Goal: Task Accomplishment & Management: Manage account settings

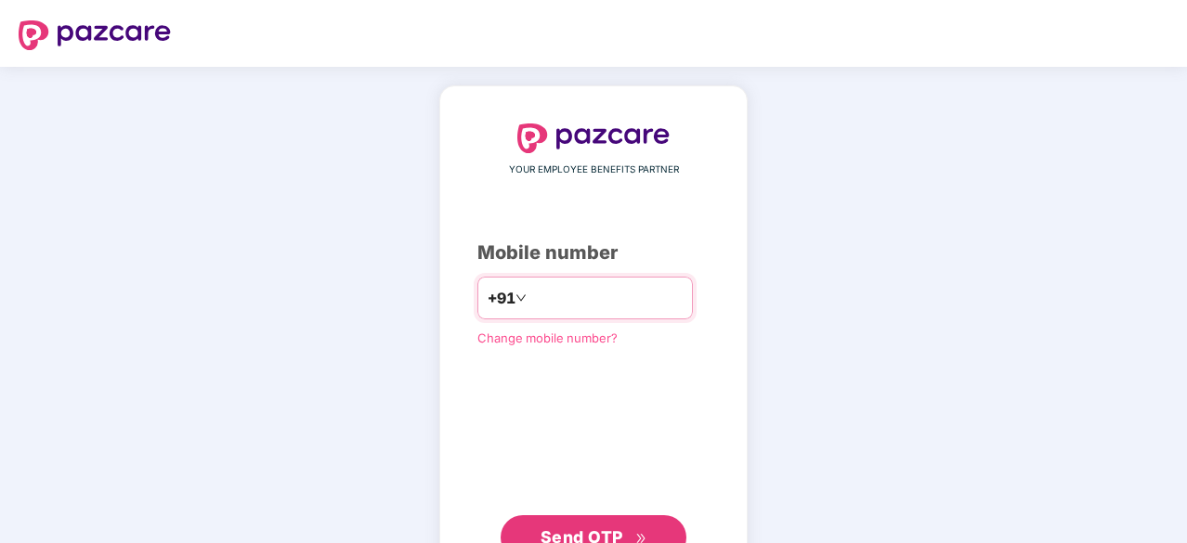
click at [561, 311] on input "number" at bounding box center [606, 298] width 152 height 30
type input "**********"
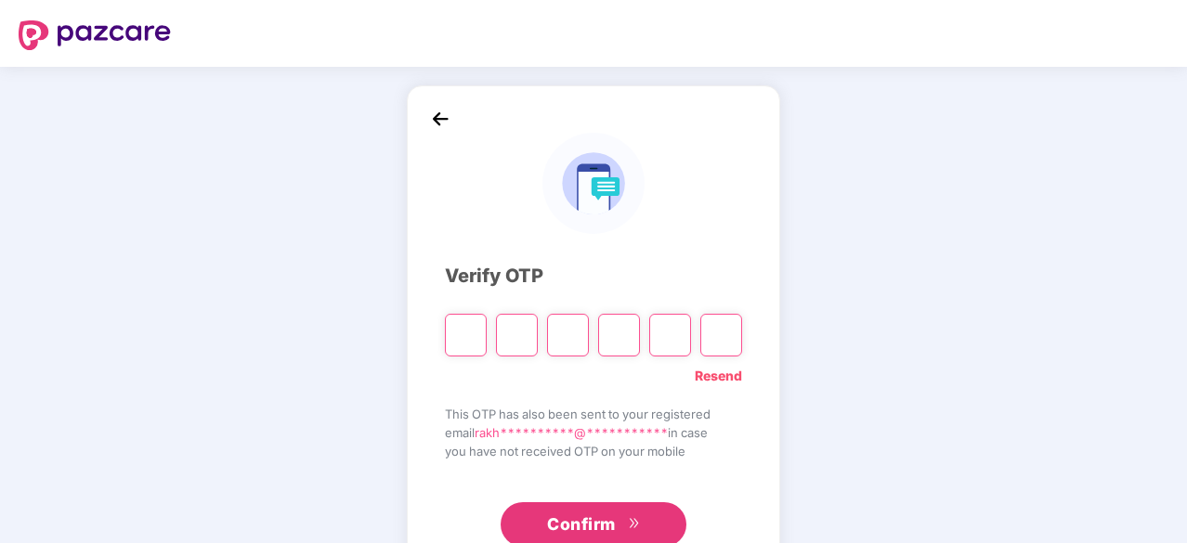
type input "*"
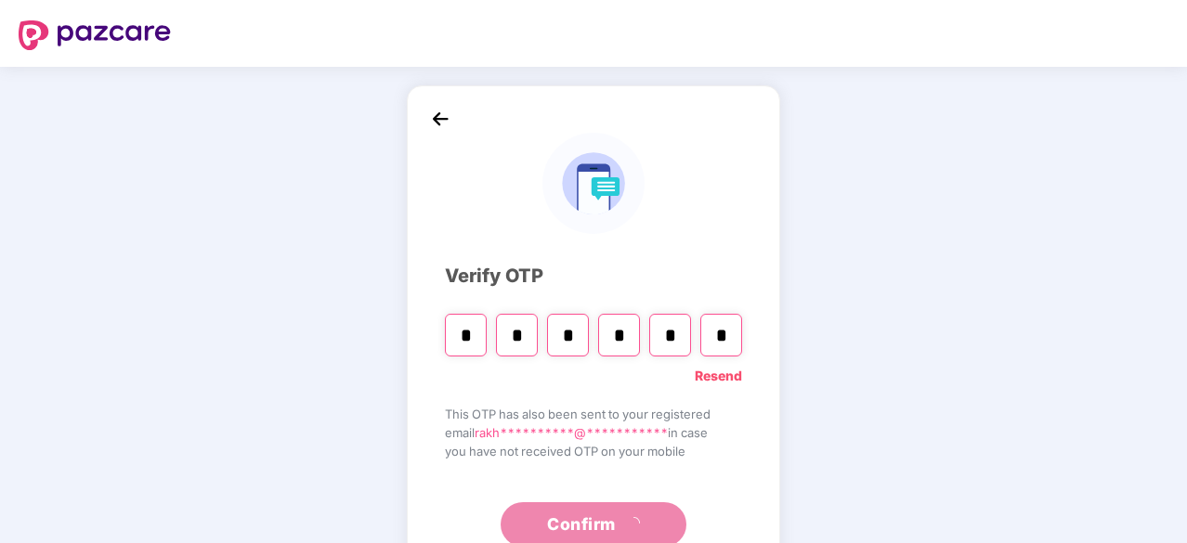
type input "*"
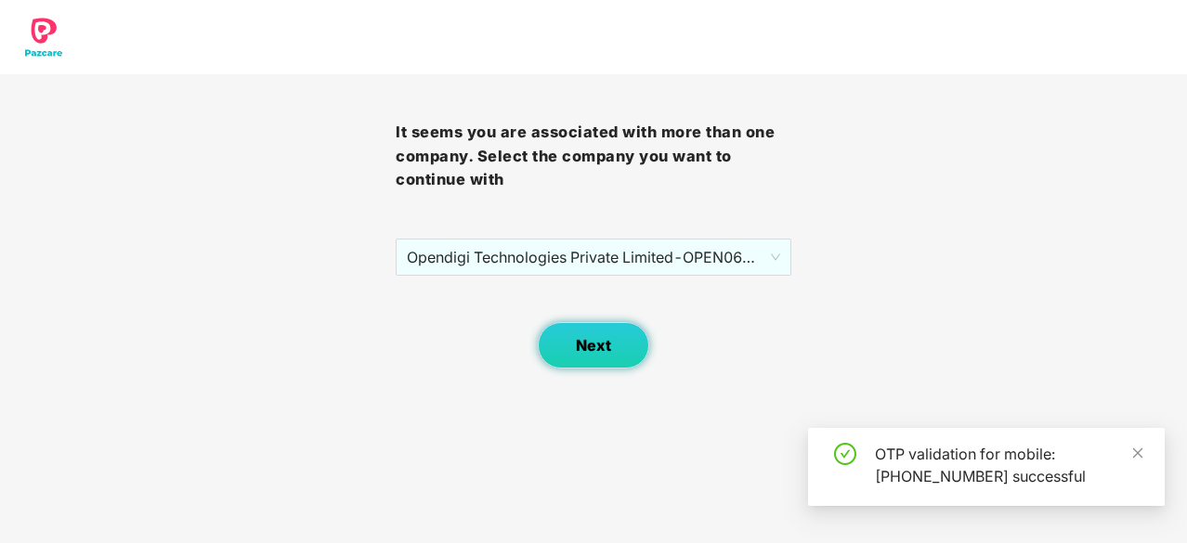
click at [617, 333] on button "Next" at bounding box center [593, 345] width 111 height 46
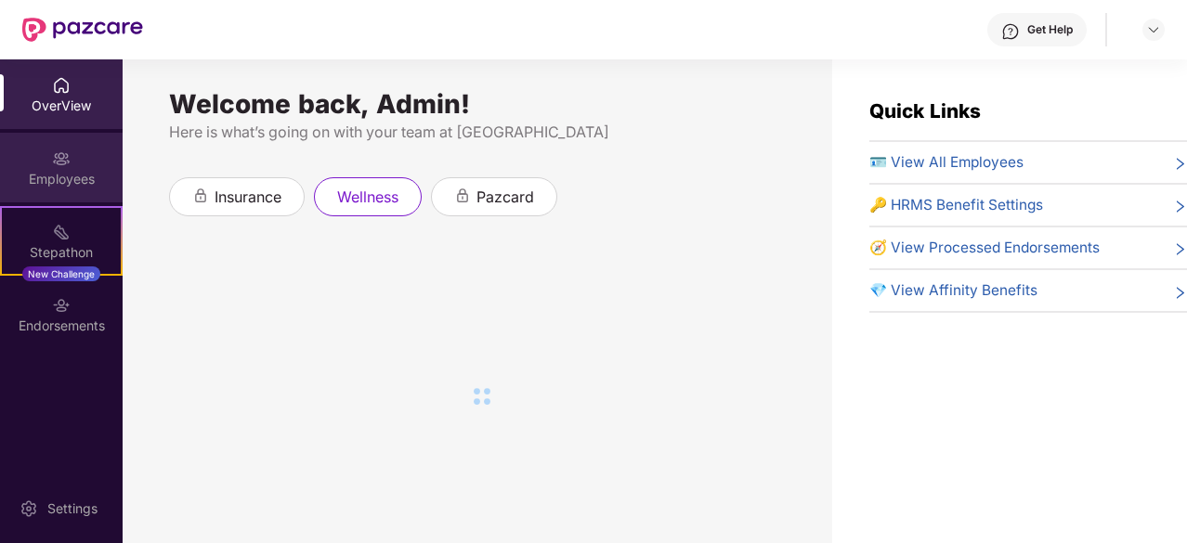
click at [73, 175] on div "Employees" at bounding box center [61, 179] width 123 height 19
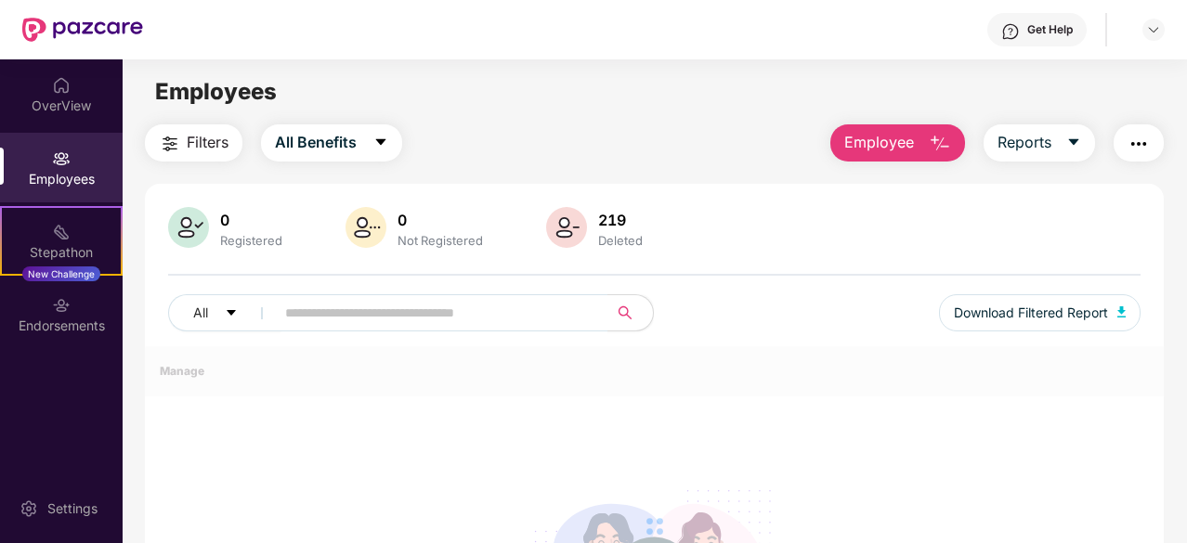
click at [598, 226] on div "219" at bounding box center [620, 220] width 52 height 19
click at [565, 226] on img at bounding box center [566, 227] width 41 height 41
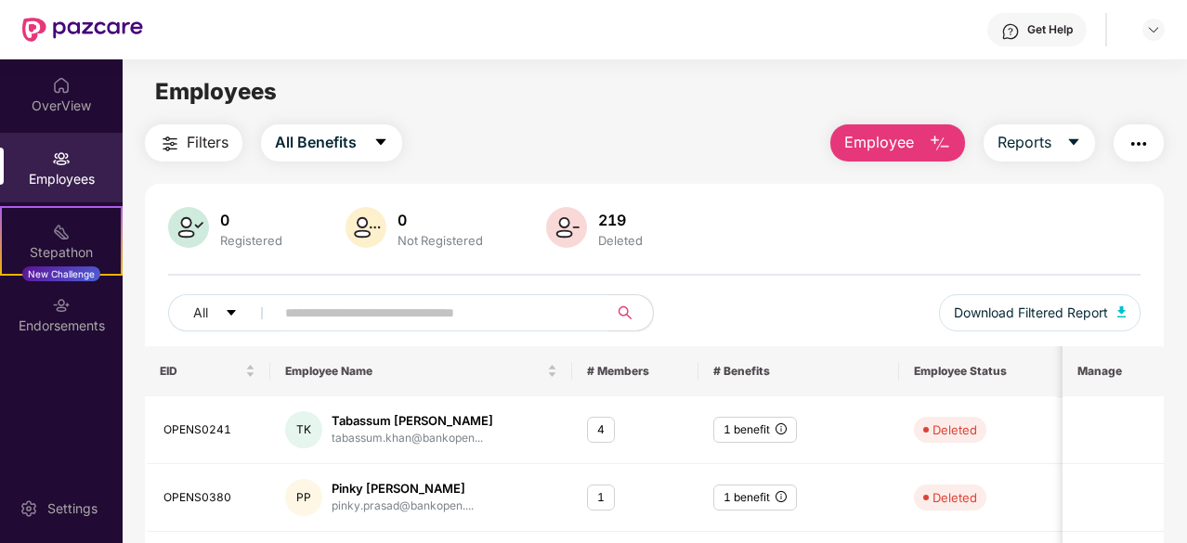
click at [468, 313] on input "text" at bounding box center [434, 313] width 298 height 28
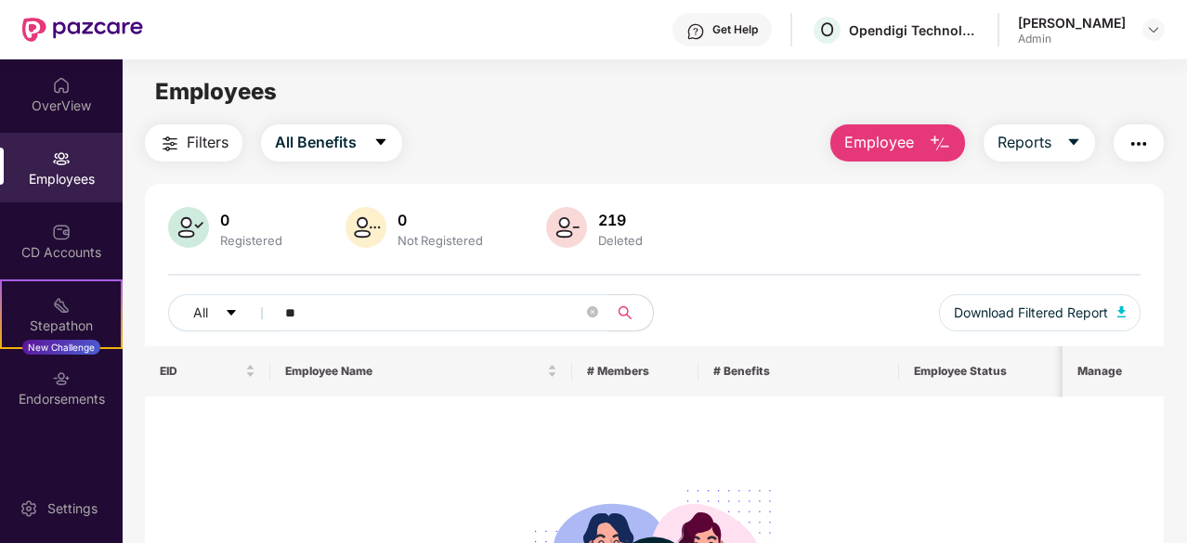
type input "*"
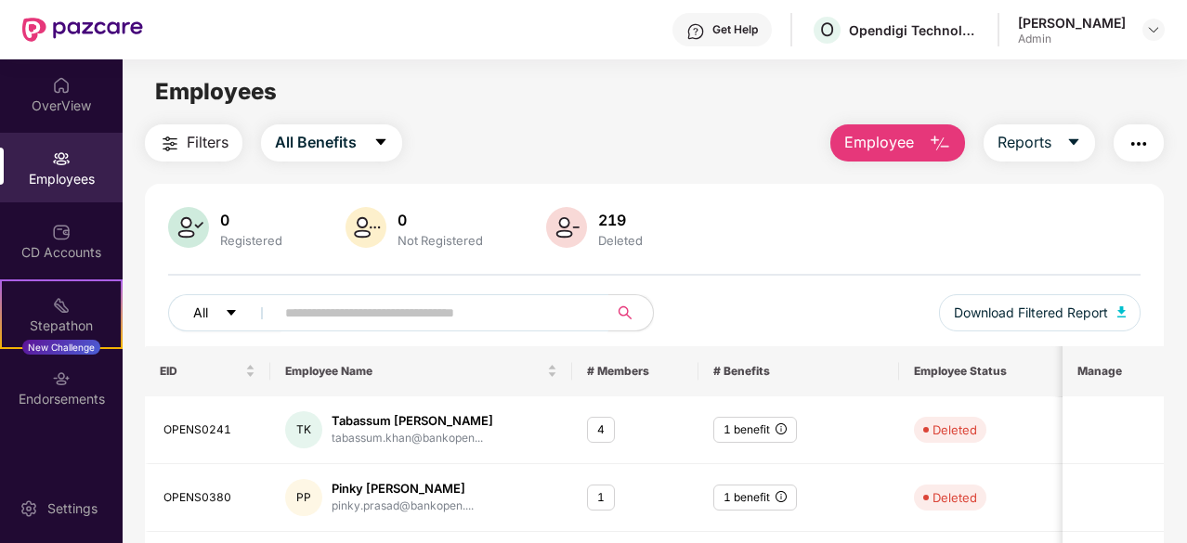
click at [227, 318] on icon "caret-down" at bounding box center [231, 312] width 13 height 13
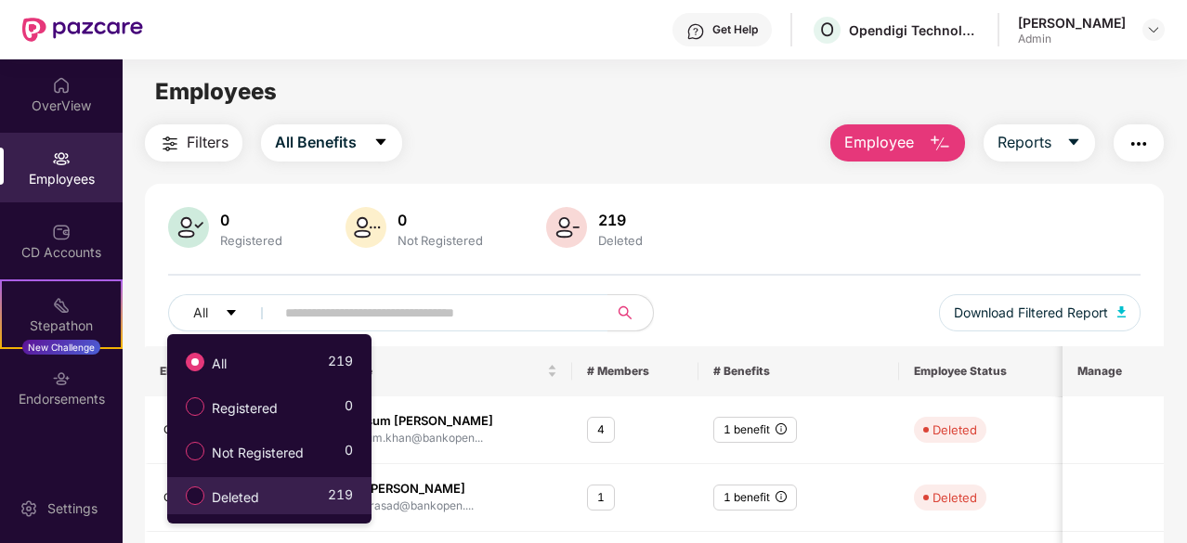
click at [287, 500] on div "Deleted 219" at bounding box center [264, 496] width 176 height 32
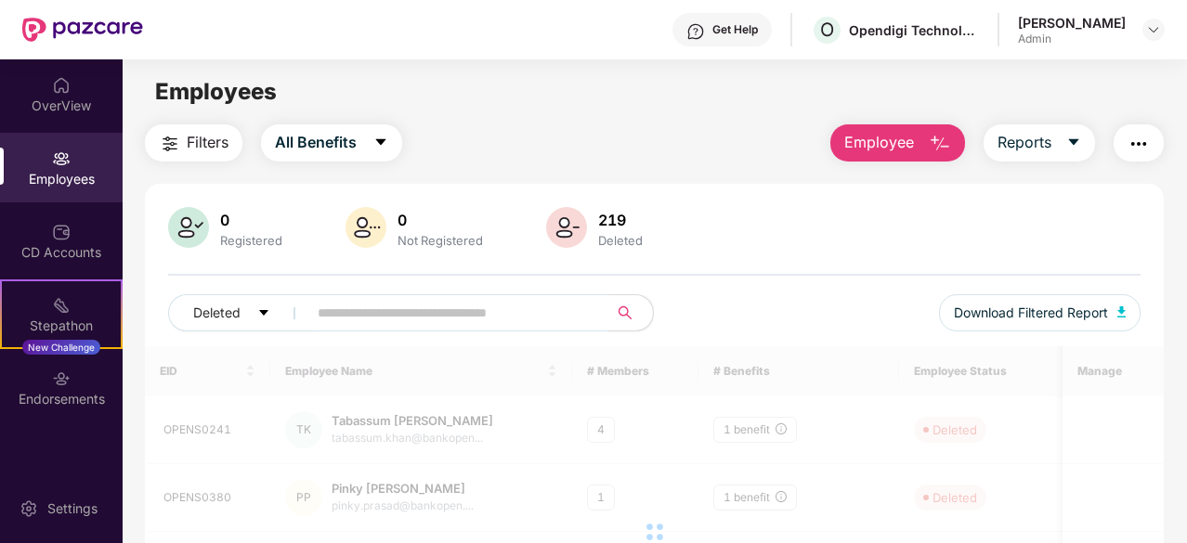
click at [454, 307] on input "text" at bounding box center [451, 313] width 266 height 28
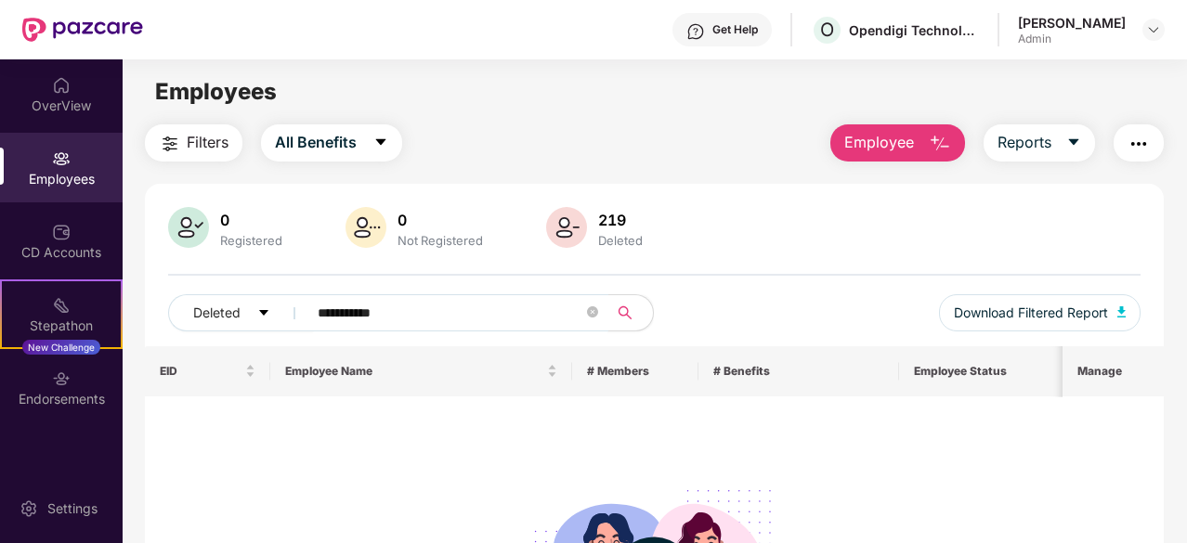
type input "**********"
click at [526, 314] on input "**********" at bounding box center [451, 313] width 266 height 28
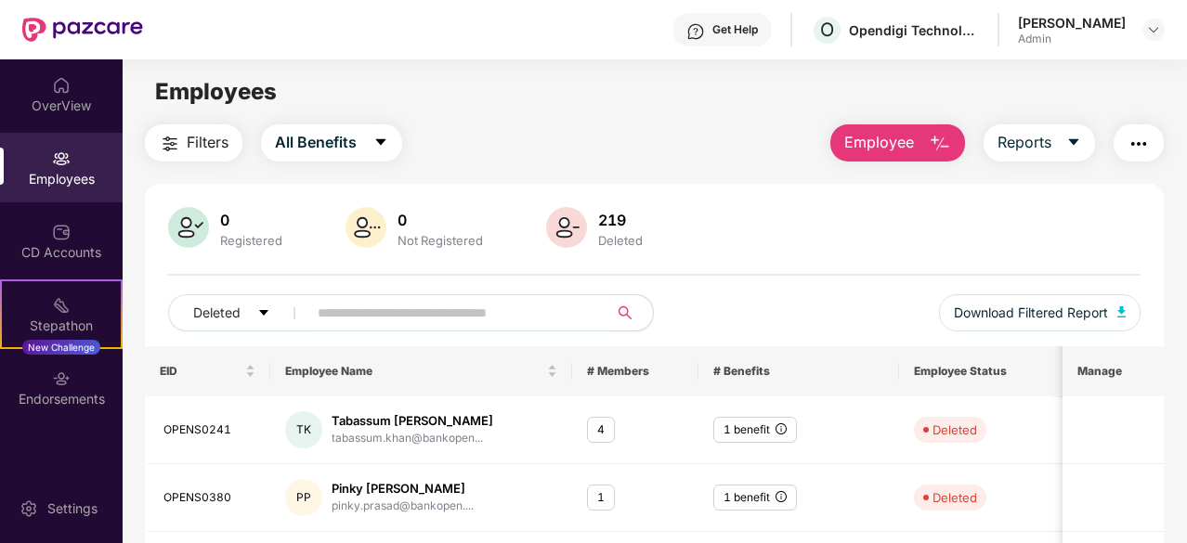
scroll to position [593, 0]
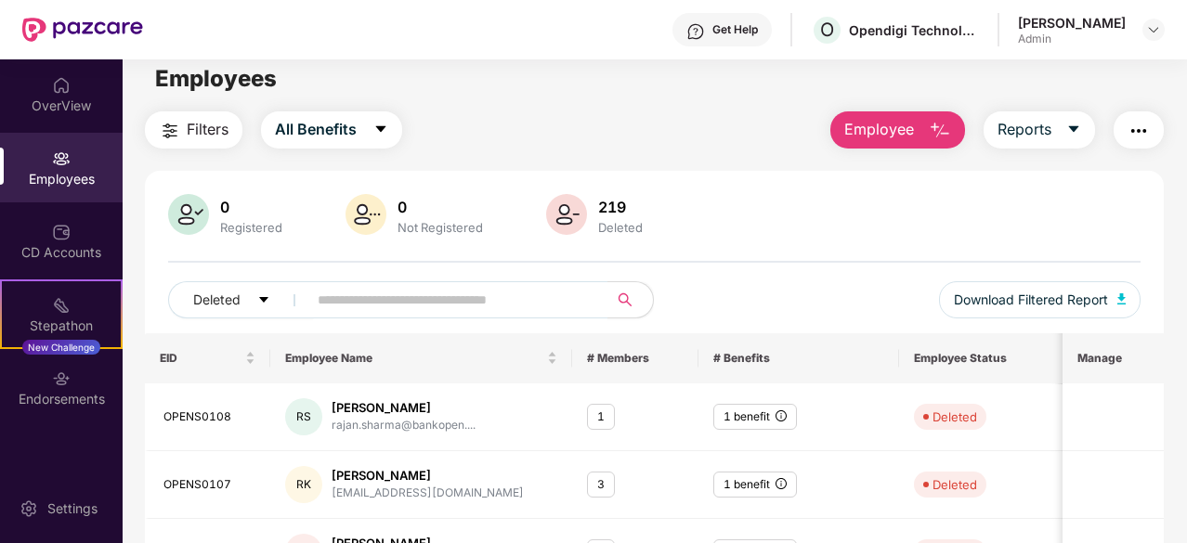
scroll to position [0, 0]
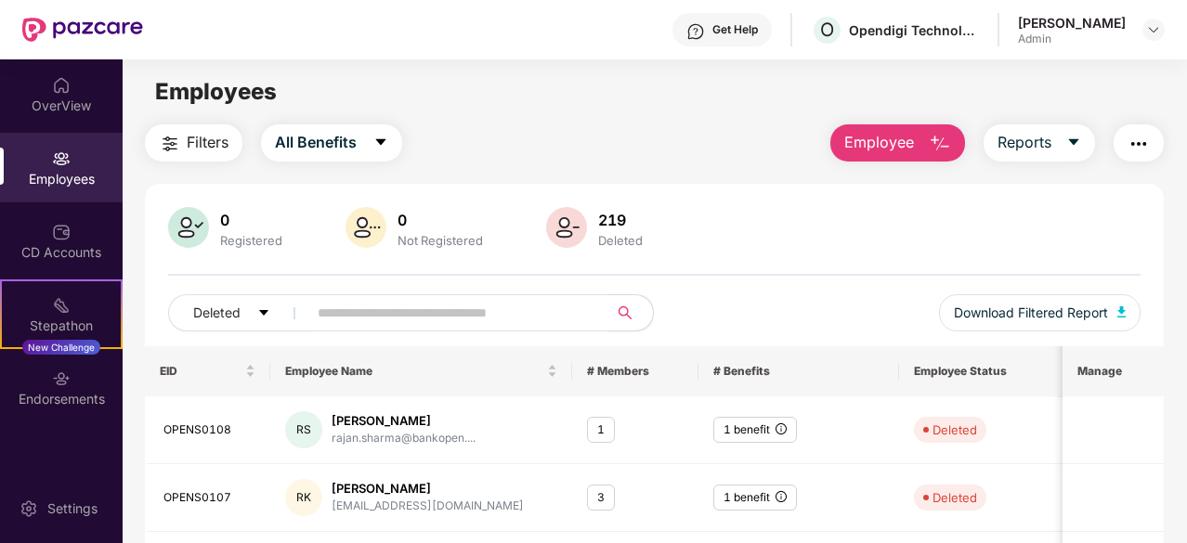
click at [459, 299] on input "text" at bounding box center [451, 313] width 266 height 28
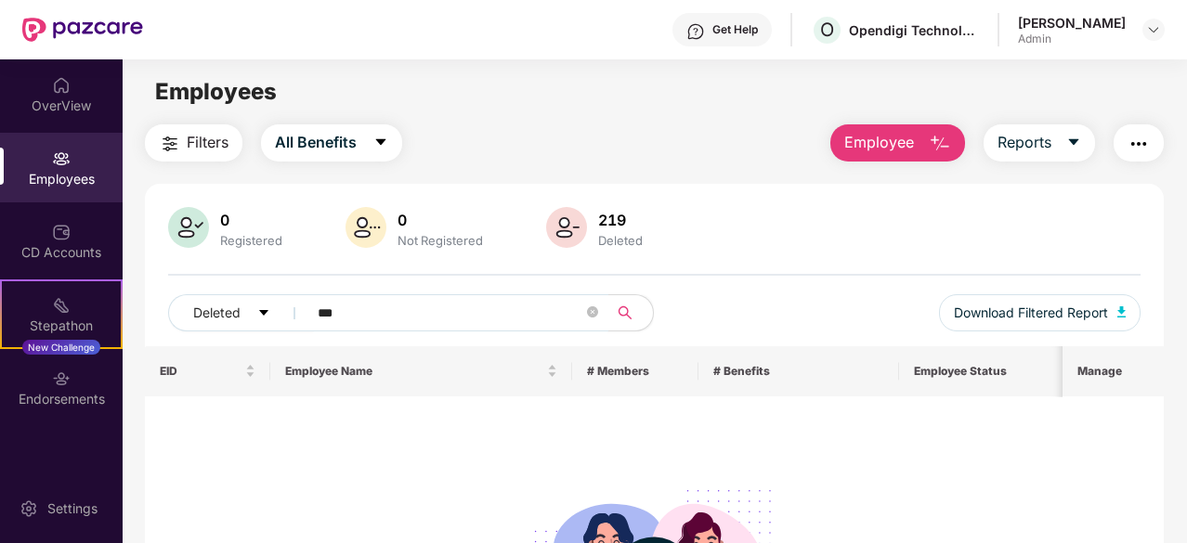
type input "***"
click at [61, 166] on img at bounding box center [61, 158] width 19 height 19
click at [59, 91] on img at bounding box center [61, 85] width 19 height 19
